Goal: Book appointment/travel/reservation

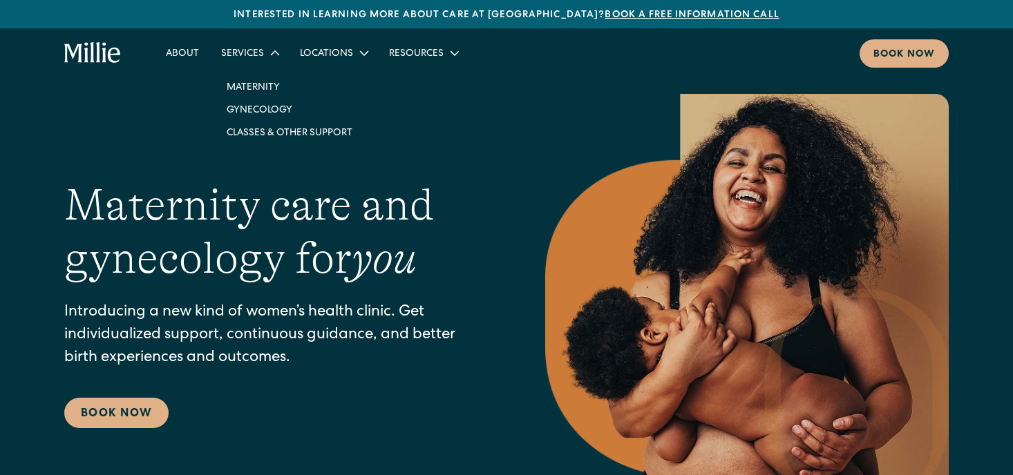
click at [252, 133] on link "Classes & Other Support" at bounding box center [290, 132] width 148 height 23
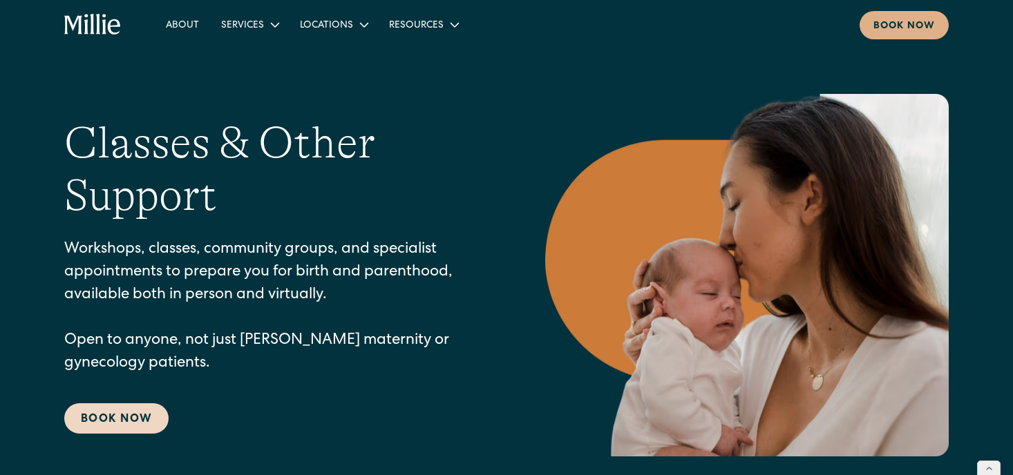
click at [111, 420] on link "Book Now" at bounding box center [116, 419] width 104 height 30
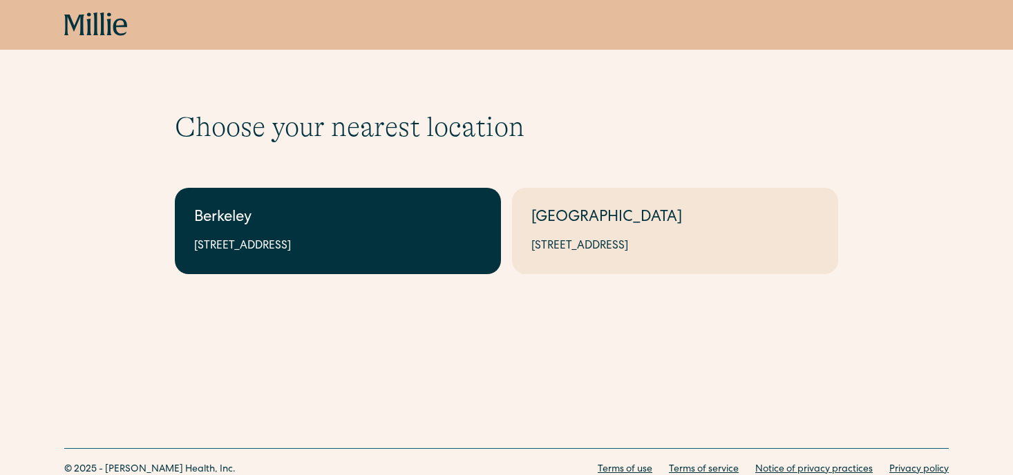
click at [280, 245] on div "2999 Regent St, Suite 524, Berkeley, CA 94705" at bounding box center [338, 246] width 288 height 17
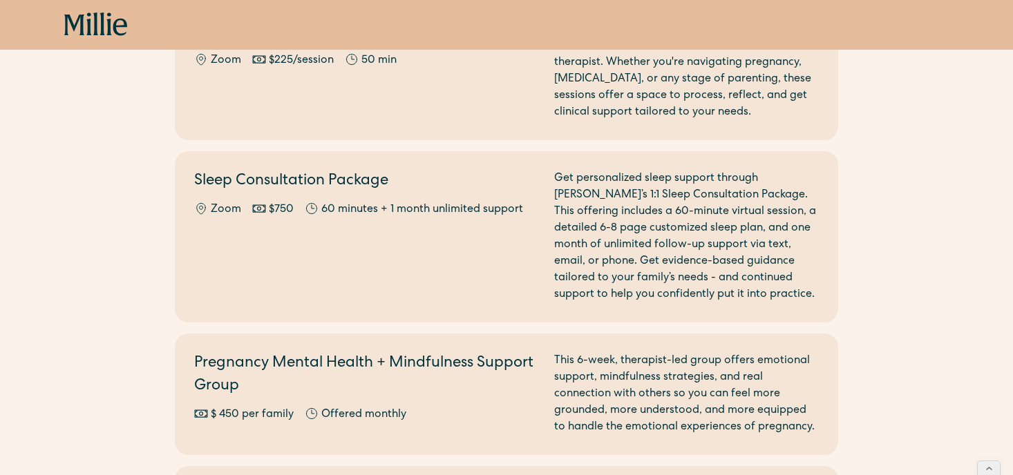
scroll to position [1454, 0]
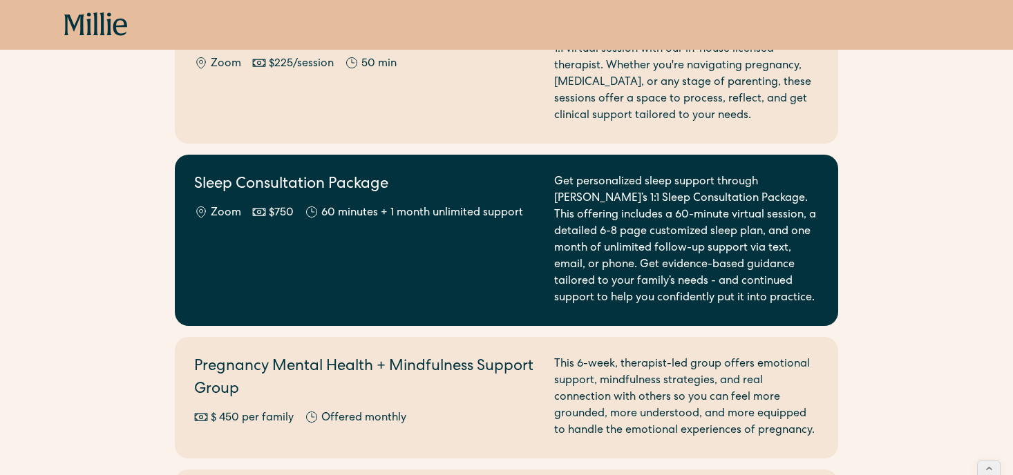
click at [280, 284] on div "Sleep Consultation Package Zoom $750 60 minutes + 1 month unlimited support" at bounding box center [365, 240] width 343 height 133
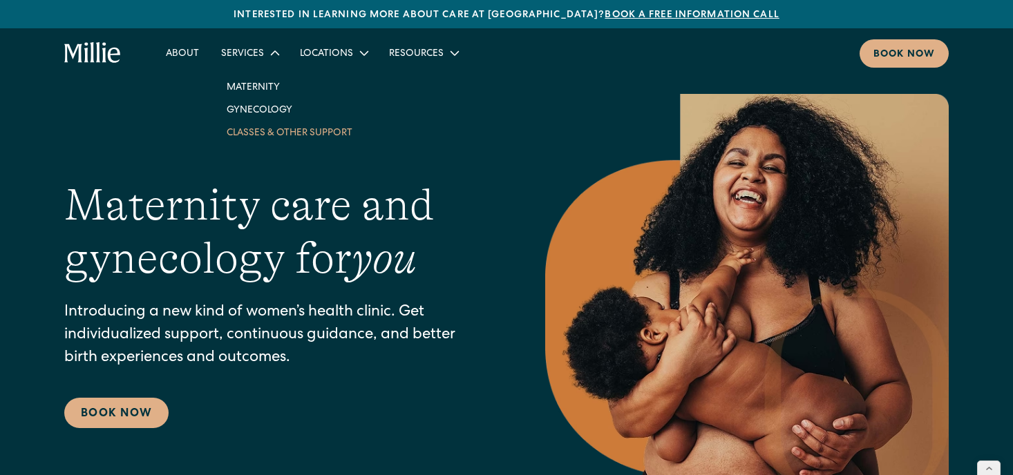
click at [259, 133] on link "Classes & Other Support" at bounding box center [290, 132] width 148 height 23
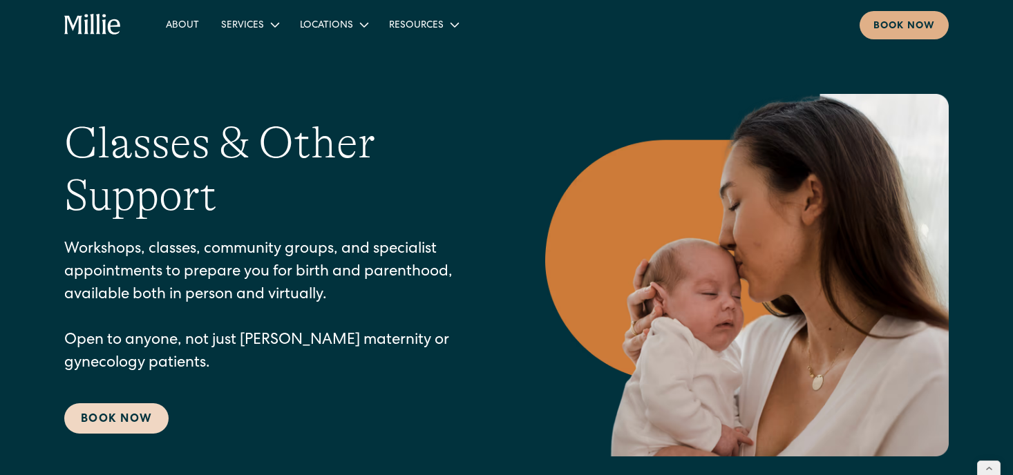
click at [117, 413] on link "Book Now" at bounding box center [116, 419] width 104 height 30
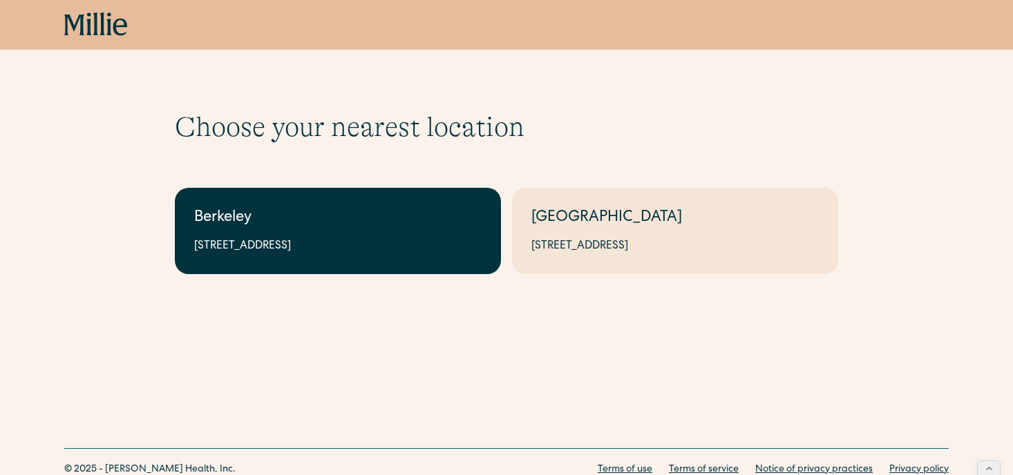
click at [250, 243] on div "2999 Regent St, Suite 524, Berkeley, CA 94705" at bounding box center [338, 246] width 288 height 17
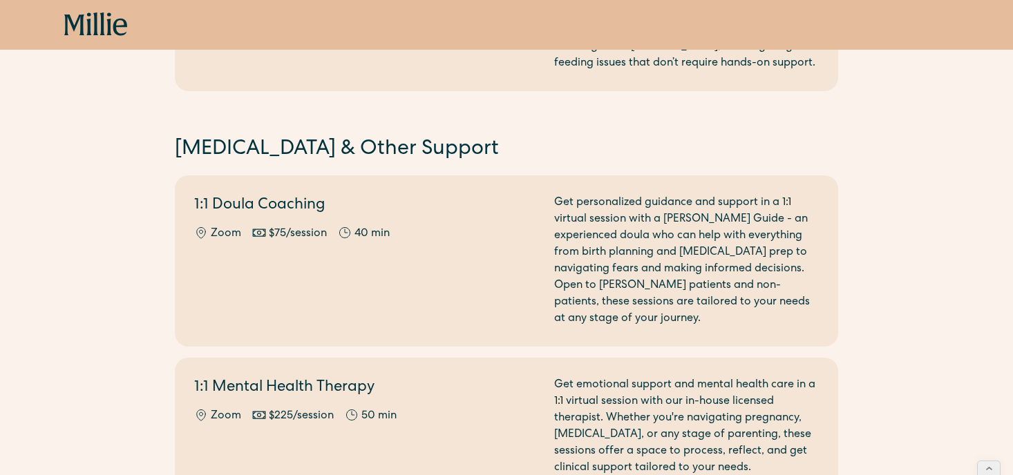
scroll to position [1089, 0]
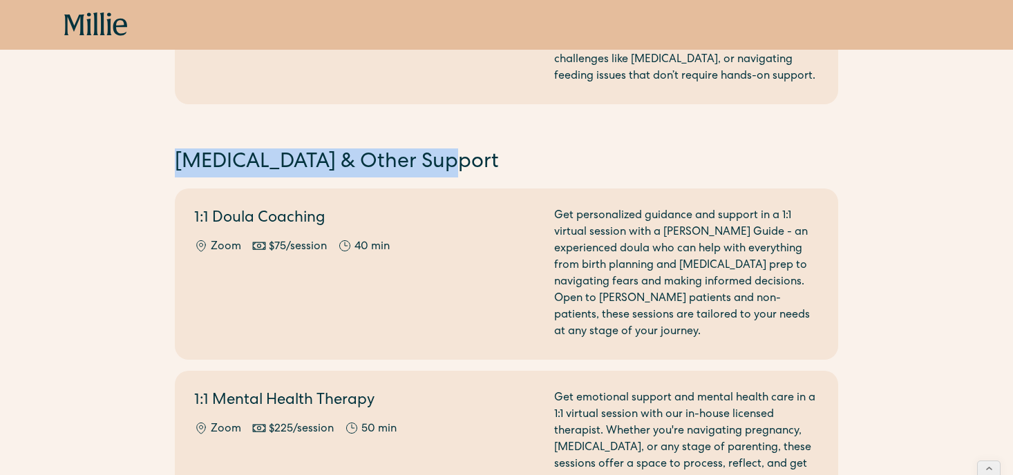
drag, startPoint x: 455, startPoint y: 156, endPoint x: 162, endPoint y: 173, distance: 294.2
click at [162, 173] on div "Select the option that best suits your needs. Before you book maternity care, p…" at bounding box center [506, 11] width 1013 height 1979
copy h2 "Postpartum & Other Support"
